Goal: Task Accomplishment & Management: Use online tool/utility

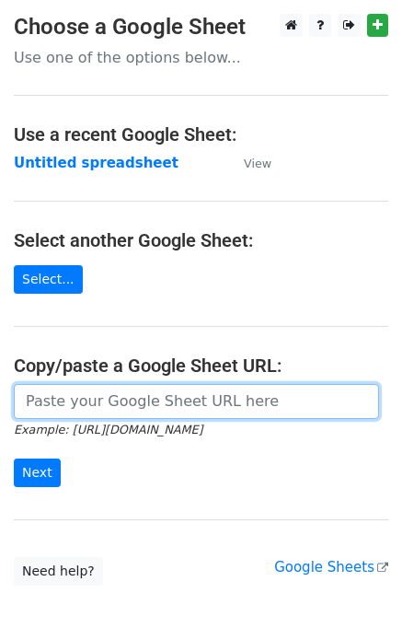
click at [61, 392] on input "url" at bounding box center [197, 401] width 366 height 35
paste input "[URL][DOMAIN_NAME]"
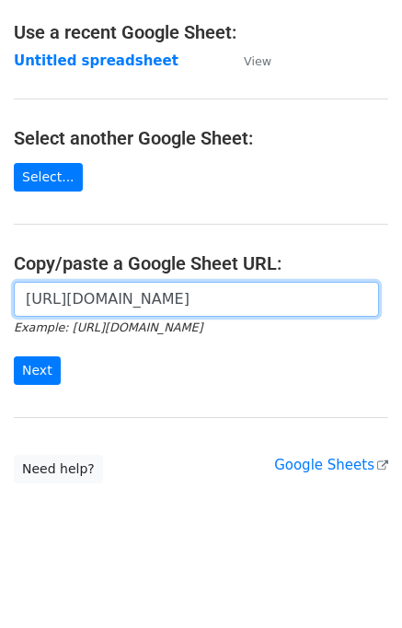
type input "[URL][DOMAIN_NAME]"
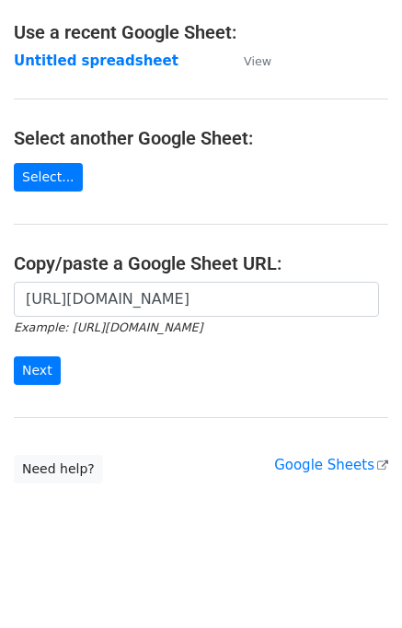
scroll to position [0, 0]
click at [27, 362] on input "Next" at bounding box center [37, 370] width 47 height 29
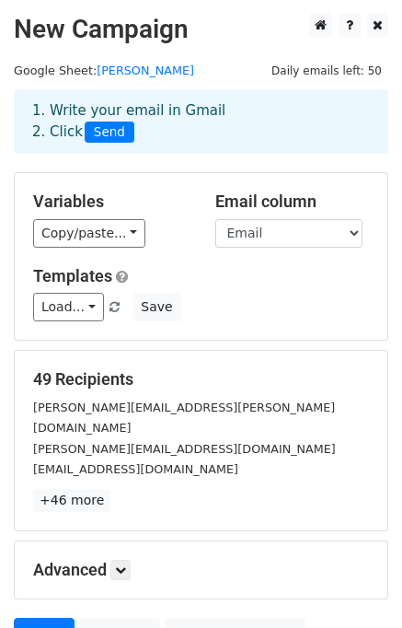
scroll to position [158, 0]
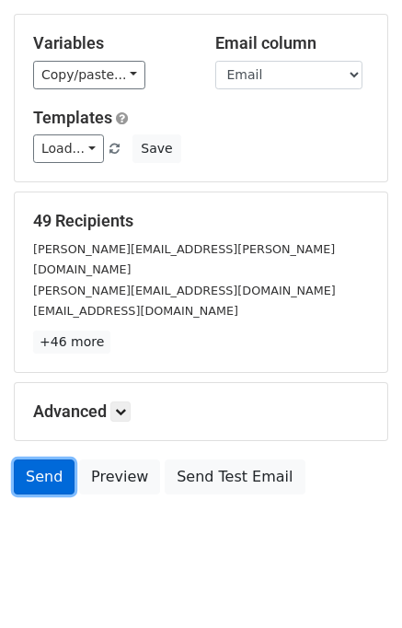
click at [47, 460] on link "Send" at bounding box center [44, 477] width 61 height 35
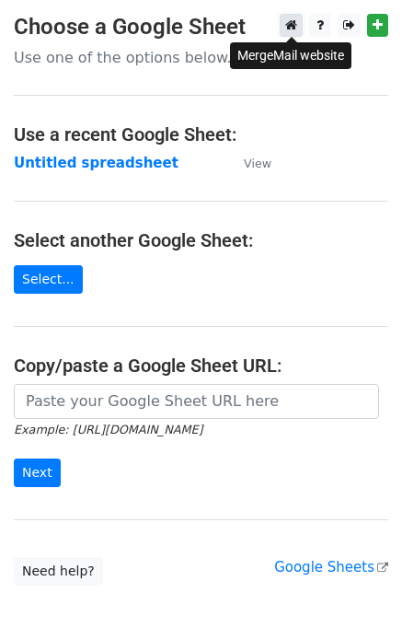
click at [285, 24] on link at bounding box center [291, 25] width 23 height 23
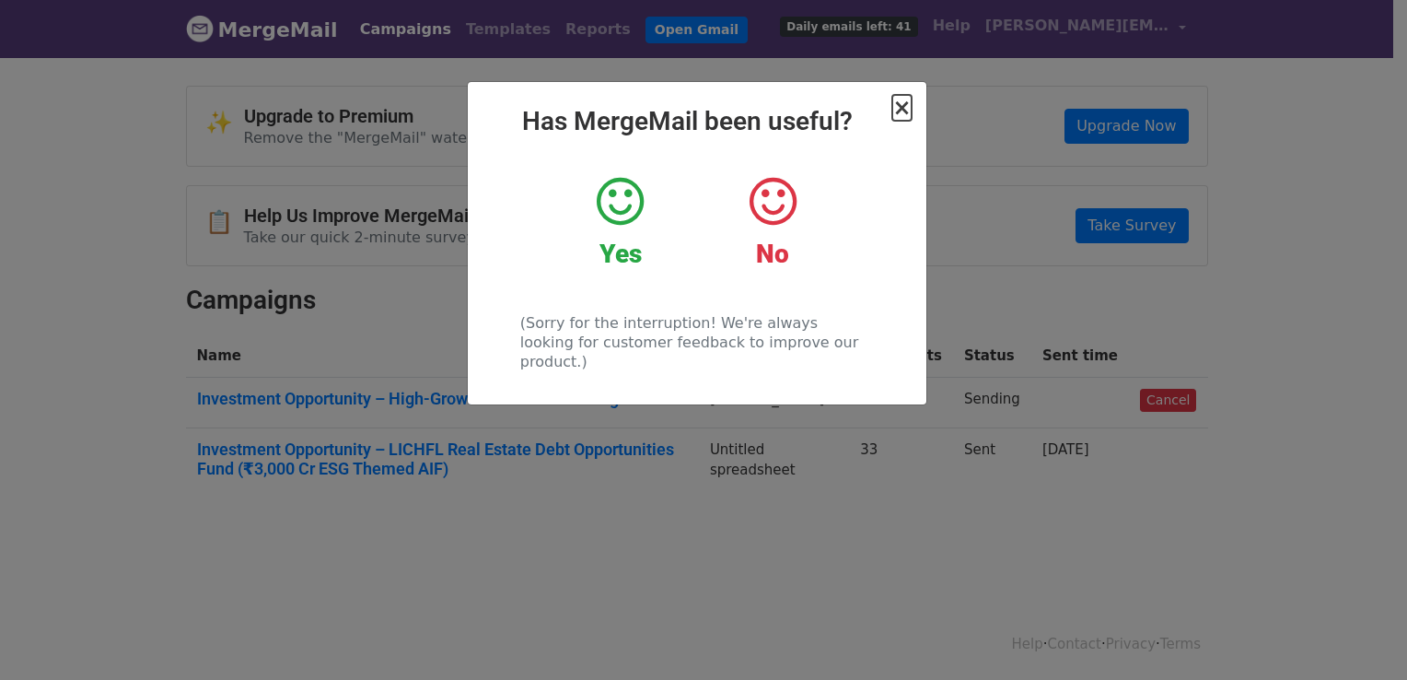
click at [899, 107] on span "×" at bounding box center [901, 108] width 18 height 26
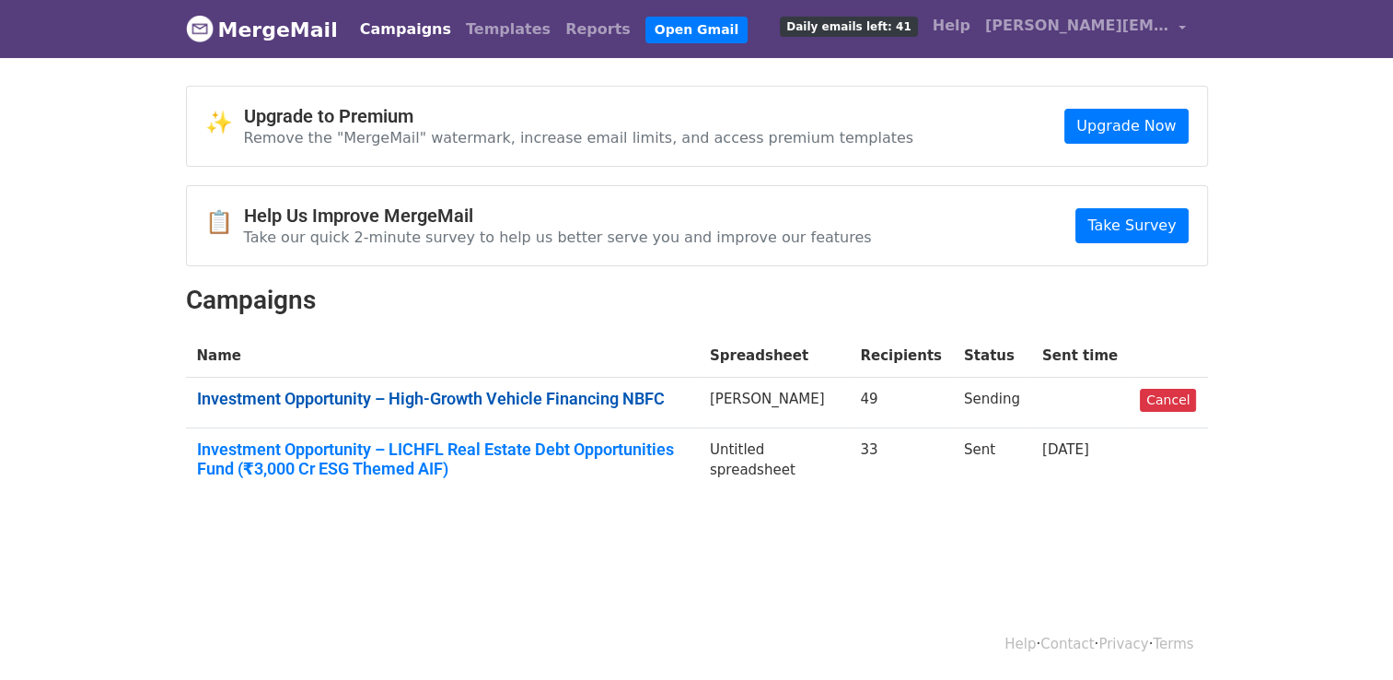
click at [507, 391] on link "Investment Opportunity – High-Growth Vehicle Financing NBFC" at bounding box center [442, 399] width 491 height 20
